Goal: Browse casually

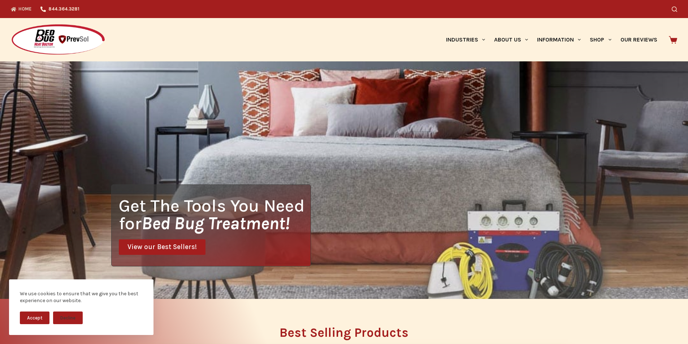
click at [13, 29] on img at bounding box center [58, 40] width 95 height 32
click at [160, 342] on div "We use cookies to ensure that we give you the best experience on our website. A…" at bounding box center [81, 312] width 163 height 65
click at [0, 342] on div "We use cookies to ensure that we give you the best experience on our website. A…" at bounding box center [81, 312] width 163 height 65
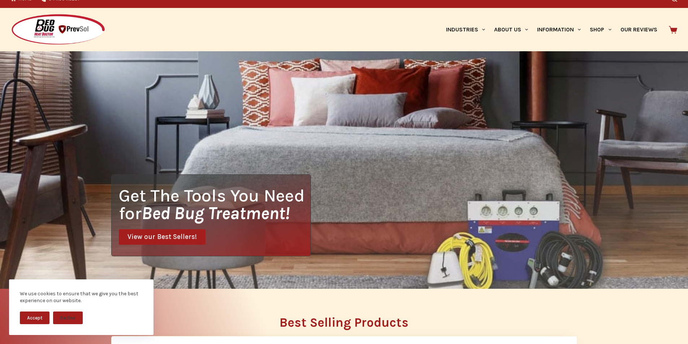
scroll to position [38, 0]
